Goal: Transaction & Acquisition: Purchase product/service

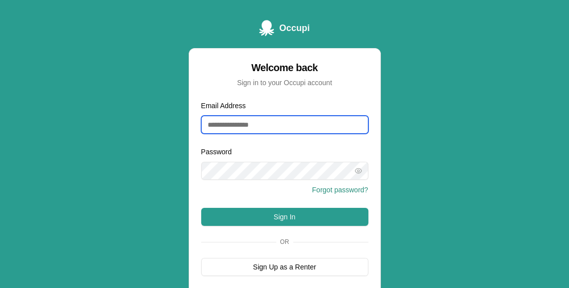
click at [211, 125] on input "Email Address" at bounding box center [284, 125] width 167 height 18
type input "**********"
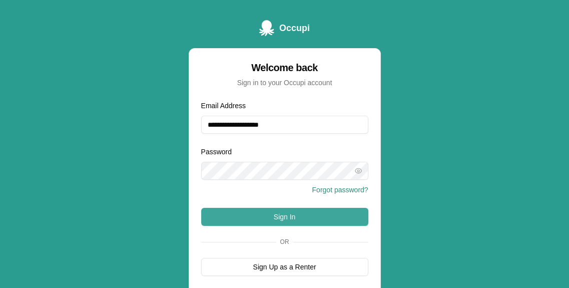
click at [313, 216] on button "Sign In" at bounding box center [284, 217] width 167 height 18
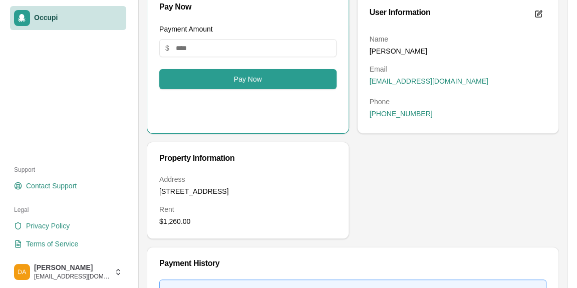
scroll to position [101, 0]
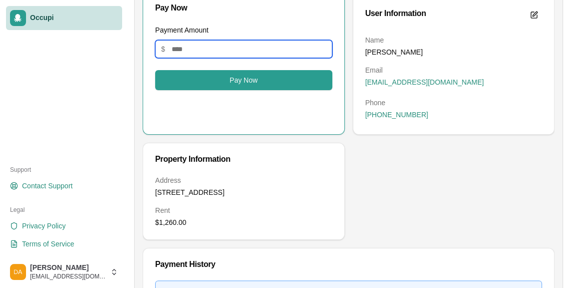
click at [172, 49] on input "Payment Amount" at bounding box center [243, 49] width 177 height 18
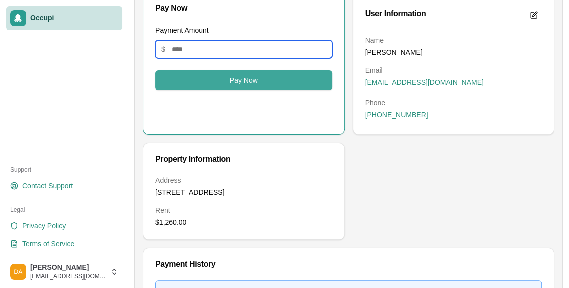
type input "*******"
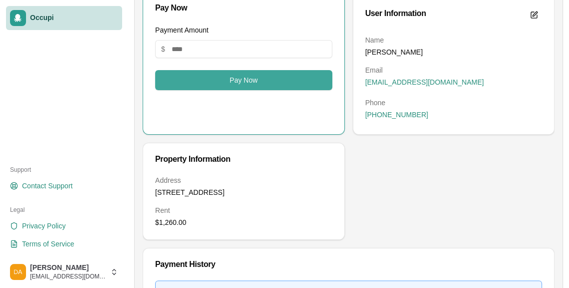
click at [259, 77] on button "Pay Now" at bounding box center [243, 80] width 177 height 20
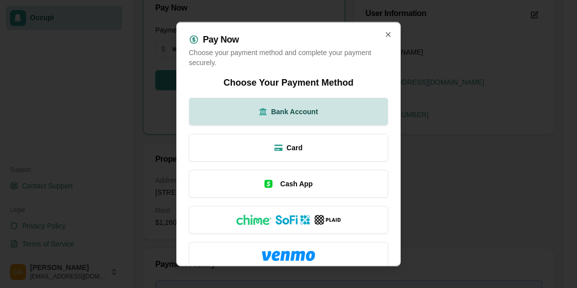
click at [330, 110] on button "Bank Account" at bounding box center [288, 111] width 199 height 28
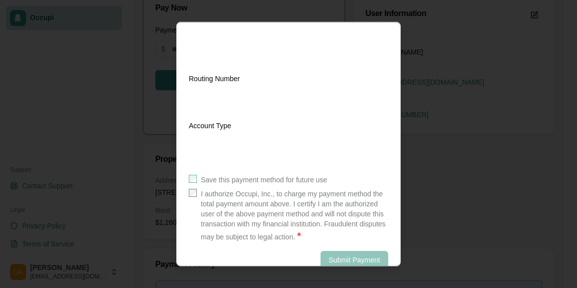
scroll to position [245, 0]
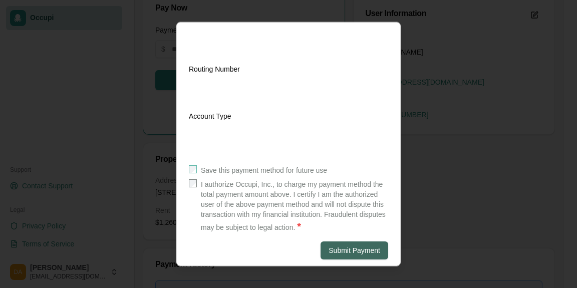
click at [360, 249] on button "Submit Payment" at bounding box center [354, 250] width 68 height 18
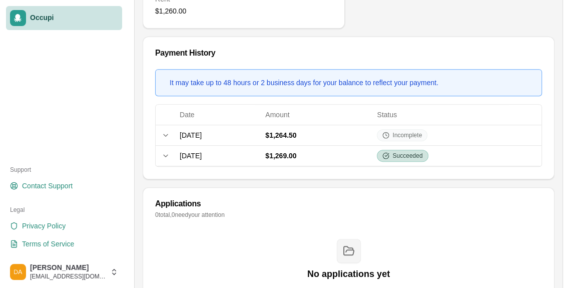
scroll to position [313, 0]
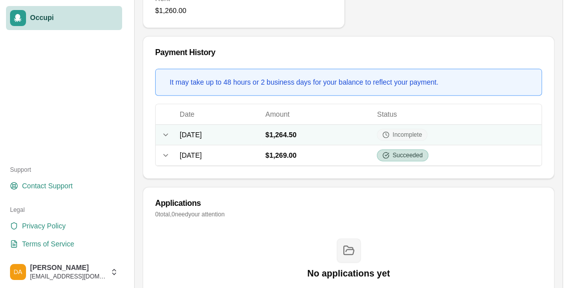
click at [422, 131] on span "Incomplete" at bounding box center [408, 135] width 30 height 8
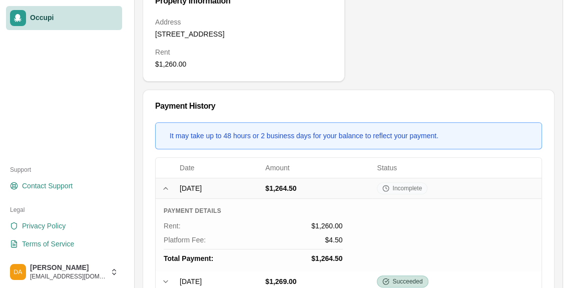
scroll to position [258, 0]
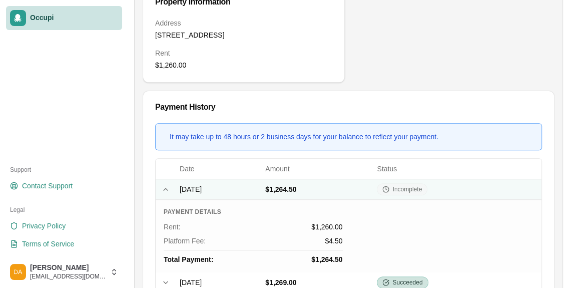
click at [422, 186] on span "Incomplete" at bounding box center [408, 189] width 30 height 8
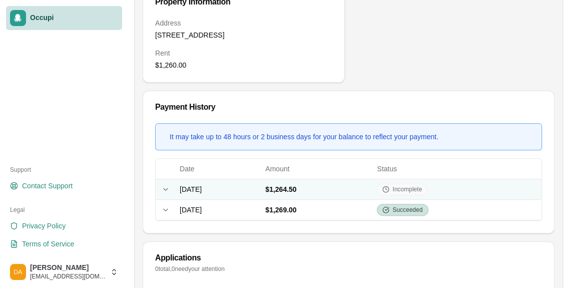
click at [202, 186] on span "[DATE]" at bounding box center [191, 189] width 22 height 8
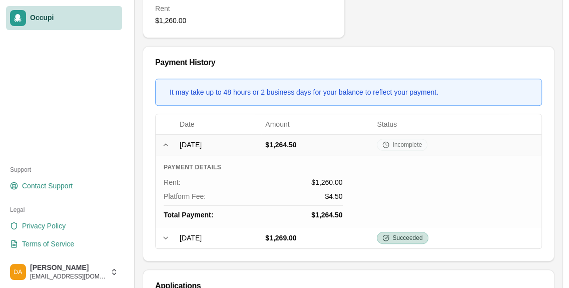
scroll to position [298, 0]
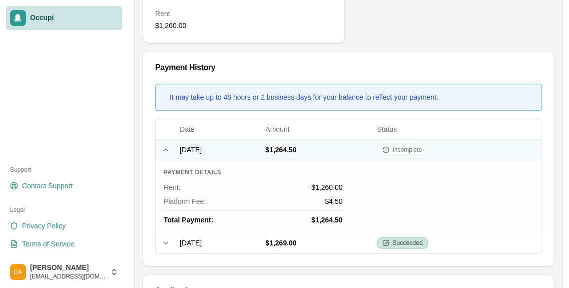
click at [373, 148] on td "$1,264.50" at bounding box center [317, 149] width 112 height 21
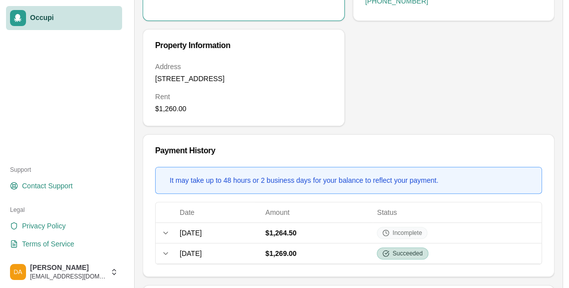
scroll to position [0, 0]
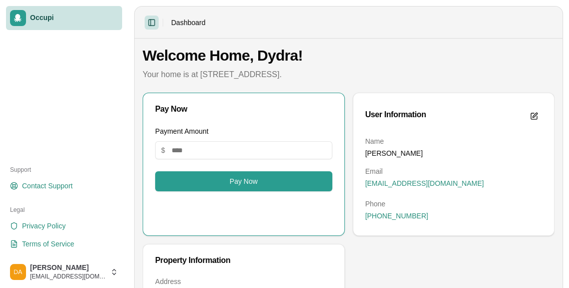
click at [151, 23] on button "Toggle Sidebar" at bounding box center [152, 23] width 14 height 14
